Goal: Task Accomplishment & Management: Manage account settings

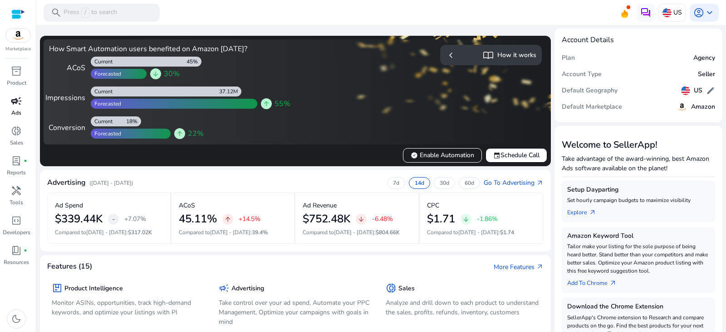
click at [18, 106] on span "campaign" at bounding box center [16, 101] width 11 height 11
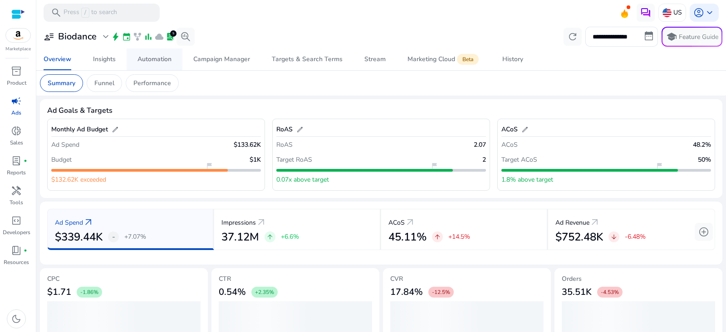
click at [162, 57] on div "Automation" at bounding box center [154, 59] width 34 height 6
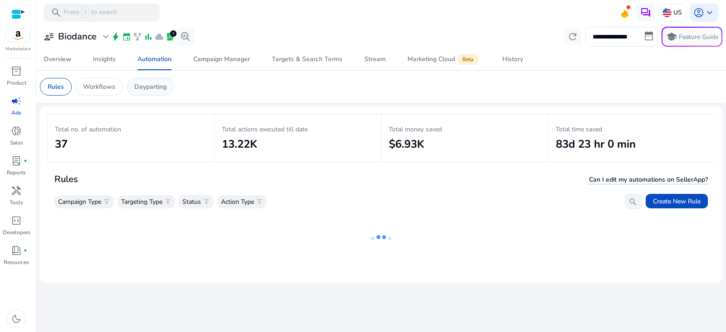
click at [162, 83] on p "Dayparting" at bounding box center [150, 87] width 32 height 10
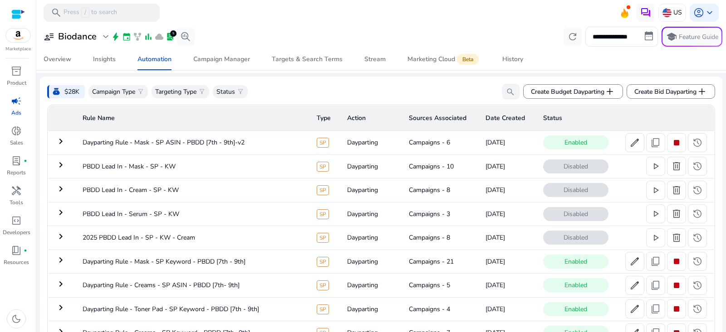
scroll to position [70, 0]
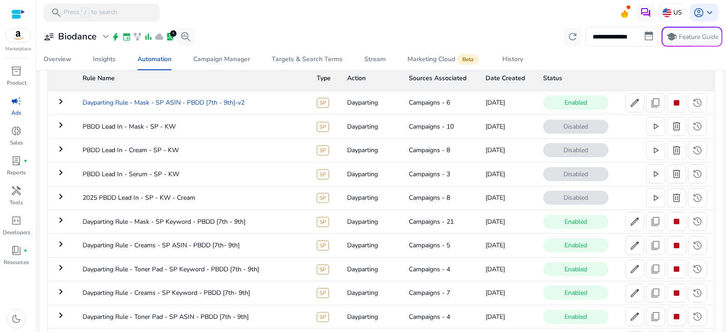
click at [224, 102] on td "Dayparting Rule - Mask - SP ASIN - PBDD [7th - 9th]-v2" at bounding box center [192, 103] width 234 height 24
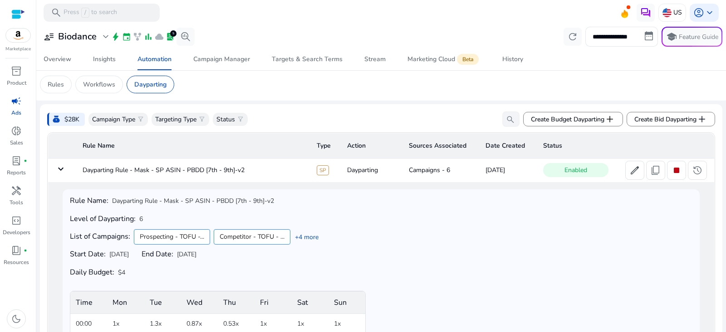
scroll to position [0, 0]
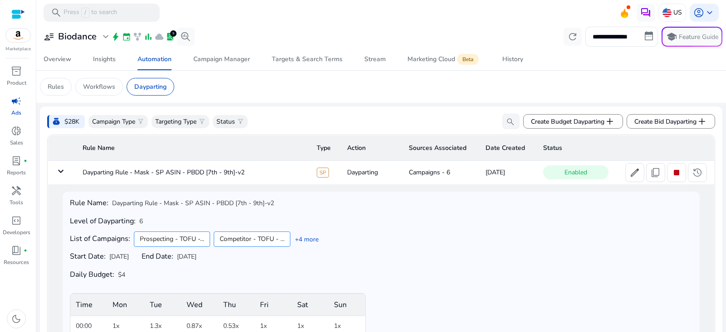
click at [56, 170] on mat-icon "keyboard_arrow_down" at bounding box center [60, 171] width 11 height 11
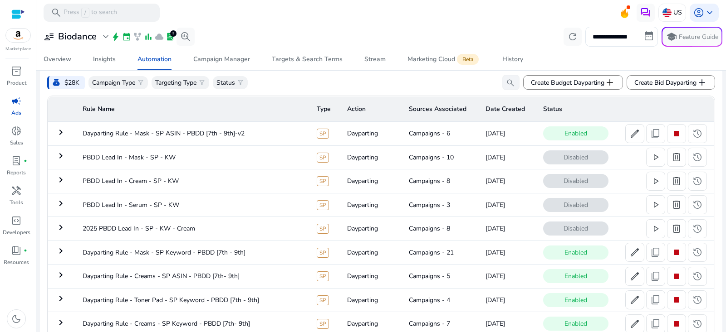
scroll to position [30, 0]
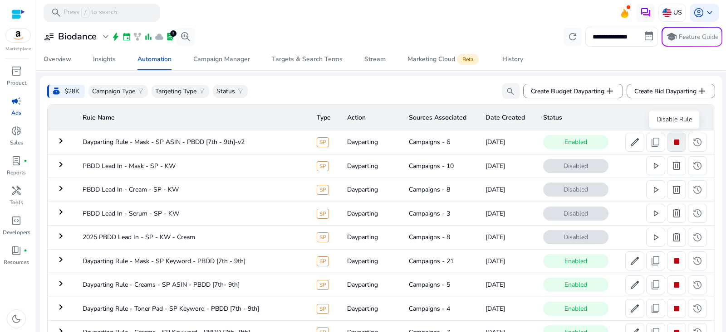
click at [675, 146] on span "stop" at bounding box center [676, 142] width 11 height 11
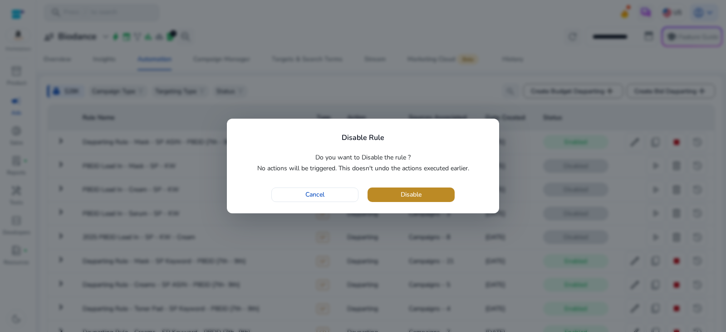
click at [435, 198] on span "button" at bounding box center [410, 195] width 87 height 22
